Goal: Task Accomplishment & Management: Use online tool/utility

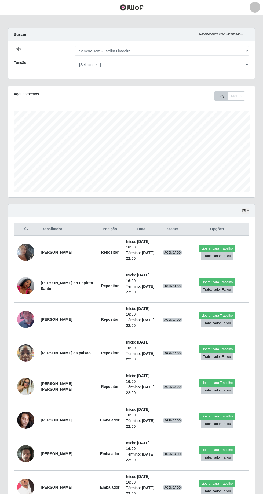
select select "508"
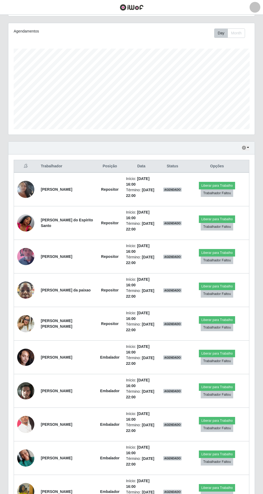
scroll to position [63, 0]
click at [227, 452] on button "Liberar para Trabalho" at bounding box center [217, 455] width 36 height 8
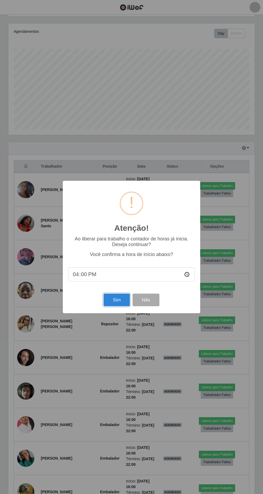
click at [109, 306] on button "Sim" at bounding box center [117, 300] width 26 height 13
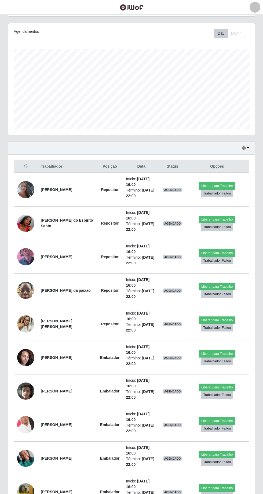
scroll to position [0, 0]
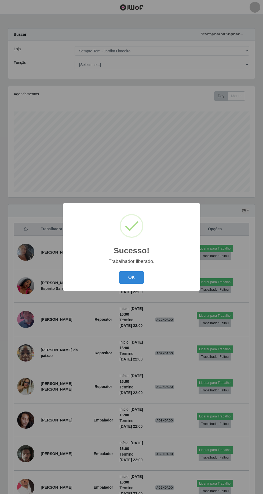
click at [131, 284] on button "OK" at bounding box center [131, 277] width 25 height 13
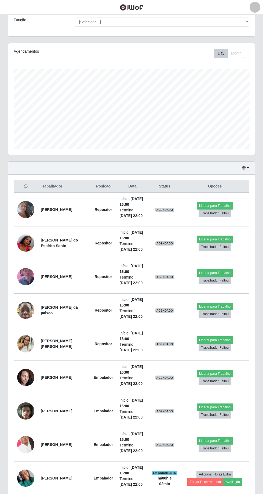
scroll to position [64, 0]
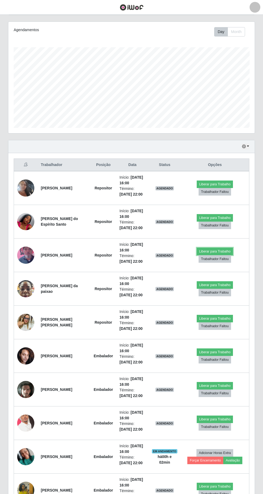
click at [221, 252] on button "Liberar para Trabalho" at bounding box center [215, 252] width 36 height 8
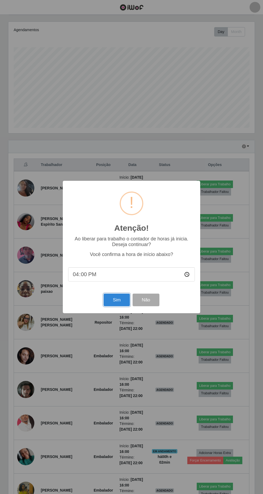
click at [114, 306] on button "Sim" at bounding box center [117, 300] width 26 height 13
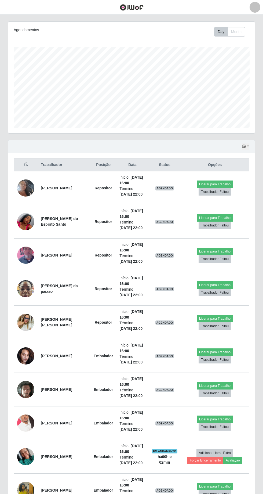
scroll to position [0, 0]
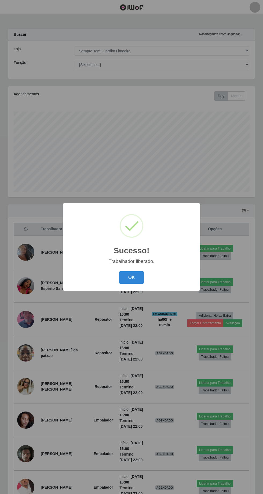
click at [131, 284] on button "OK" at bounding box center [131, 277] width 25 height 13
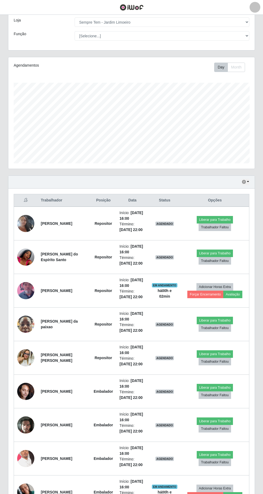
scroll to position [64, 0]
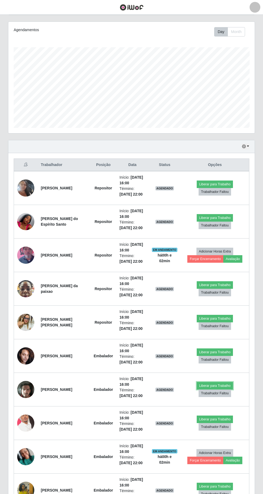
click at [217, 382] on button "Liberar para Trabalho" at bounding box center [215, 386] width 36 height 8
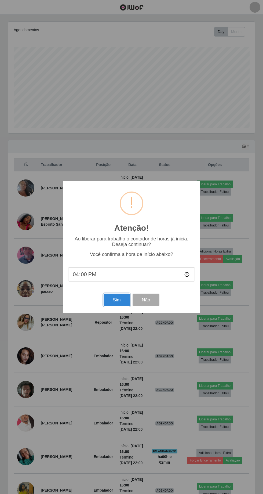
click at [110, 306] on button "Sim" at bounding box center [117, 300] width 26 height 13
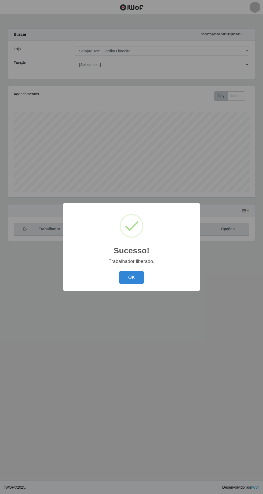
scroll to position [0, 0]
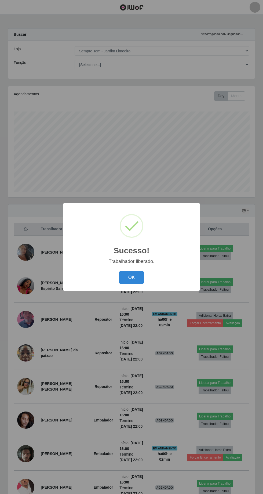
click at [132, 284] on button "OK" at bounding box center [131, 277] width 25 height 13
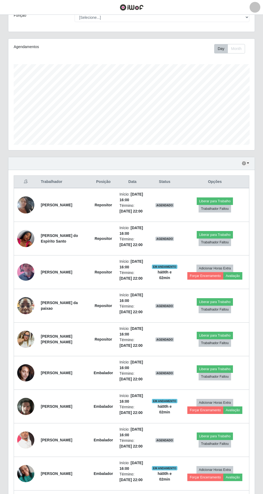
scroll to position [47, 0]
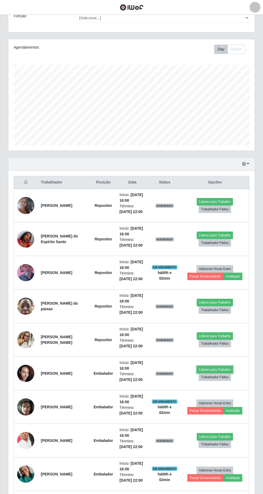
click at [226, 368] on button "Liberar para Trabalho" at bounding box center [215, 370] width 36 height 8
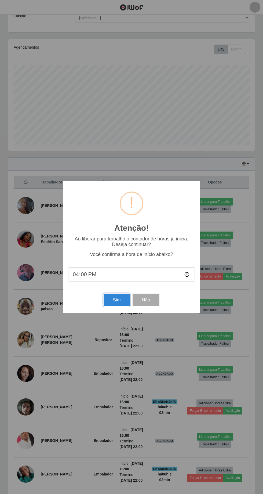
click at [115, 301] on button "Sim" at bounding box center [117, 300] width 26 height 13
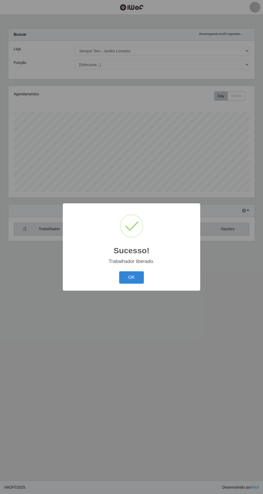
scroll to position [35, 0]
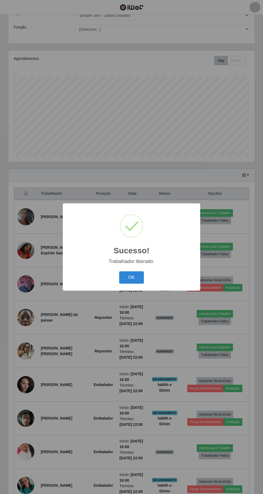
click at [133, 275] on button "OK" at bounding box center [131, 277] width 25 height 13
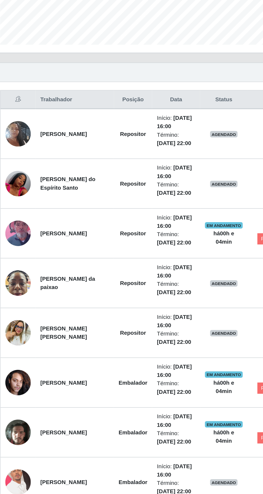
scroll to position [70, 0]
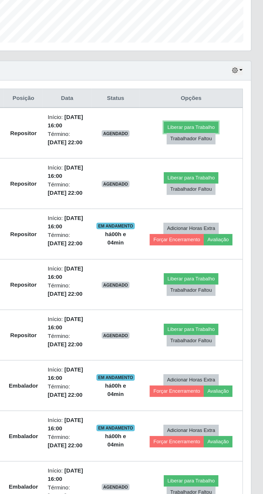
click at [205, 176] on button "Liberar para Trabalho" at bounding box center [215, 178] width 36 height 8
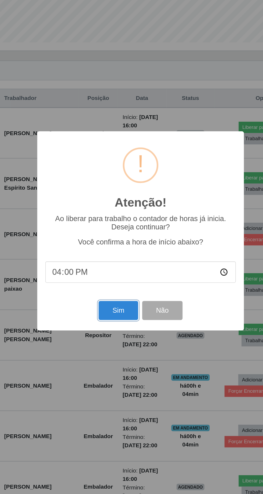
click at [114, 300] on button "Sim" at bounding box center [117, 300] width 26 height 13
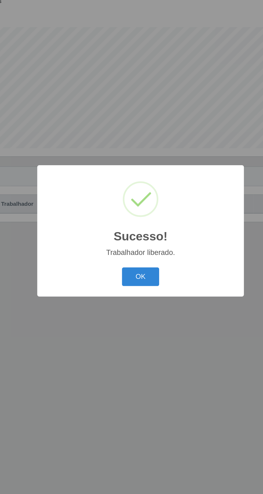
scroll to position [35, 0]
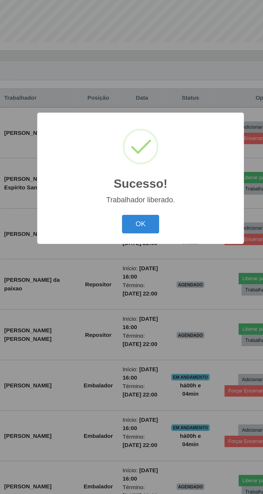
click at [133, 277] on button "OK" at bounding box center [131, 277] width 25 height 13
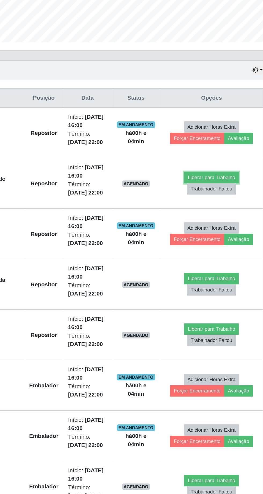
click at [201, 243] on button "Liberar para Trabalho" at bounding box center [215, 247] width 36 height 8
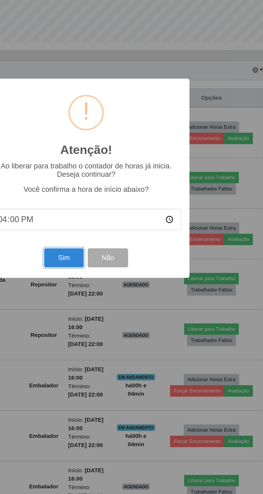
click at [113, 299] on button "Sim" at bounding box center [117, 300] width 26 height 13
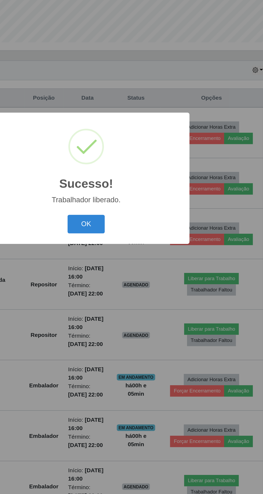
click at [131, 278] on button "OK" at bounding box center [131, 277] width 25 height 13
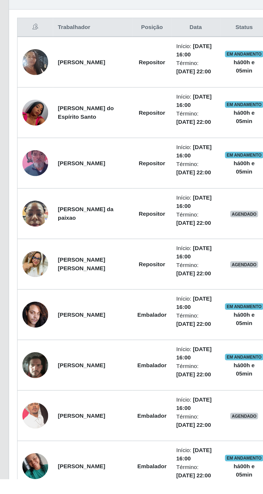
scroll to position [64, 0]
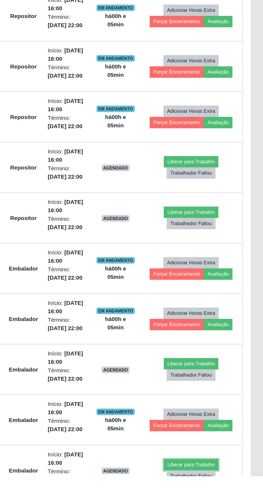
click at [217, 483] on button "Liberar para Trabalho" at bounding box center [215, 487] width 36 height 8
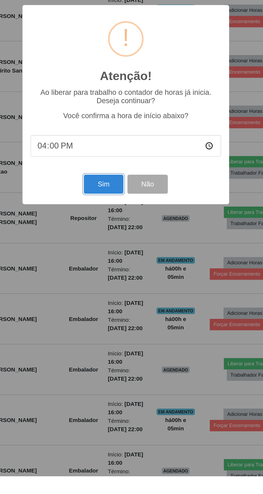
click at [113, 306] on button "Sim" at bounding box center [117, 300] width 26 height 13
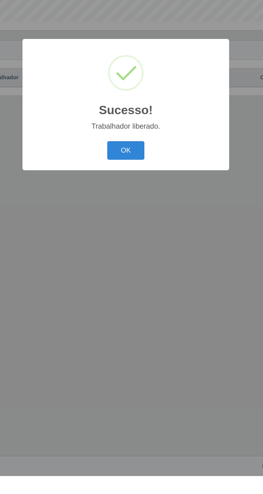
scroll to position [0, 0]
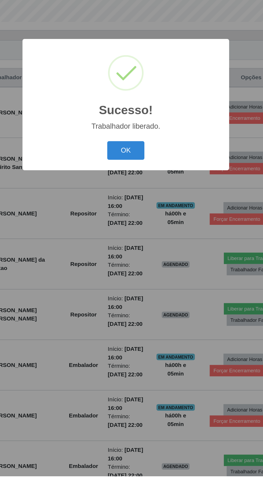
click at [132, 284] on button "OK" at bounding box center [131, 277] width 25 height 13
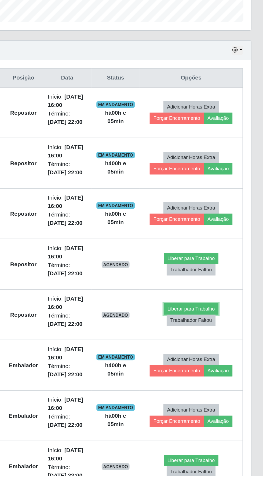
click at [215, 382] on button "Liberar para Trabalho" at bounding box center [215, 383] width 36 height 8
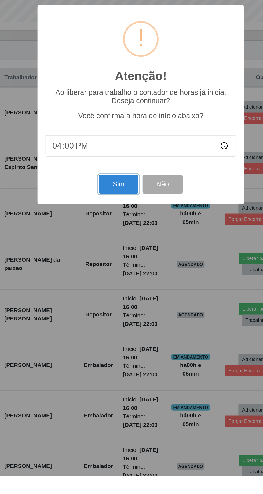
click at [110, 306] on button "Sim" at bounding box center [117, 300] width 26 height 13
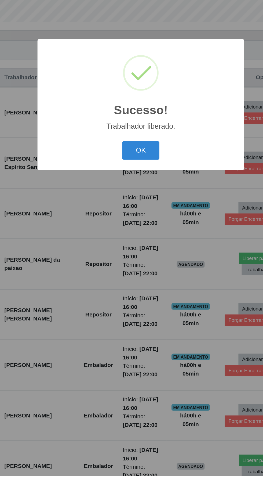
click at [131, 284] on button "OK" at bounding box center [131, 277] width 25 height 13
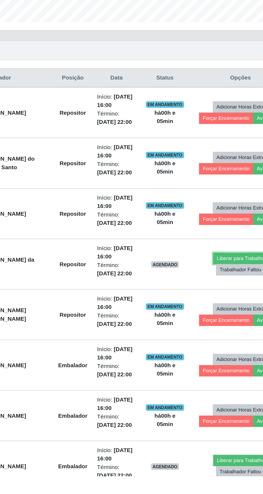
click at [214, 347] on button "Liberar para Trabalho" at bounding box center [215, 350] width 36 height 8
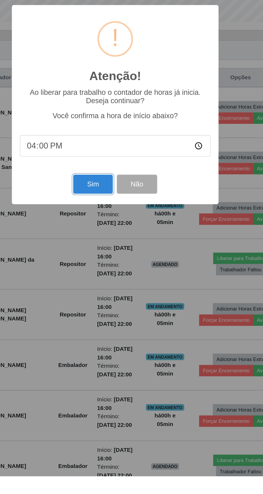
click at [116, 306] on button "Sim" at bounding box center [117, 300] width 26 height 13
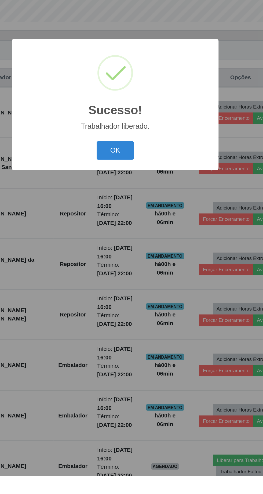
click at [134, 284] on button "OK" at bounding box center [131, 277] width 25 height 13
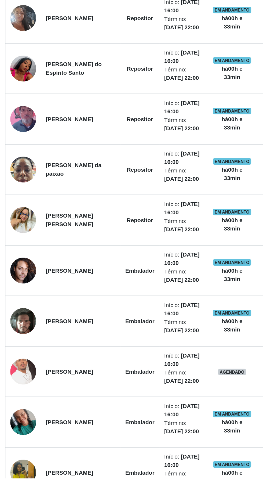
scroll to position [64, 0]
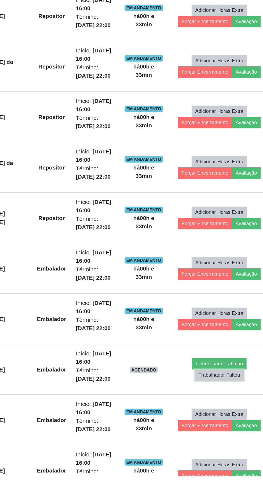
click at [213, 425] on button "Trabalhador Faltou" at bounding box center [215, 427] width 33 height 8
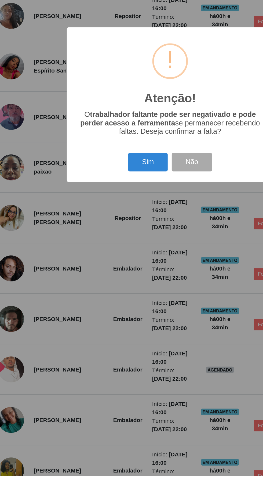
click at [113, 292] on button "Sim" at bounding box center [117, 285] width 26 height 13
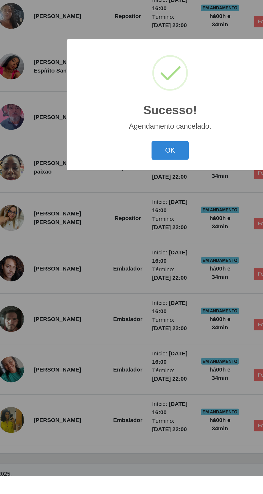
scroll to position [31, 0]
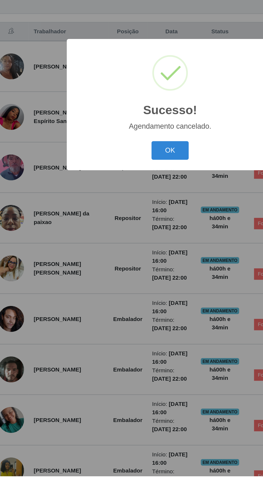
click at [136, 284] on button "OK" at bounding box center [131, 277] width 25 height 13
